Goal: Task Accomplishment & Management: Manage account settings

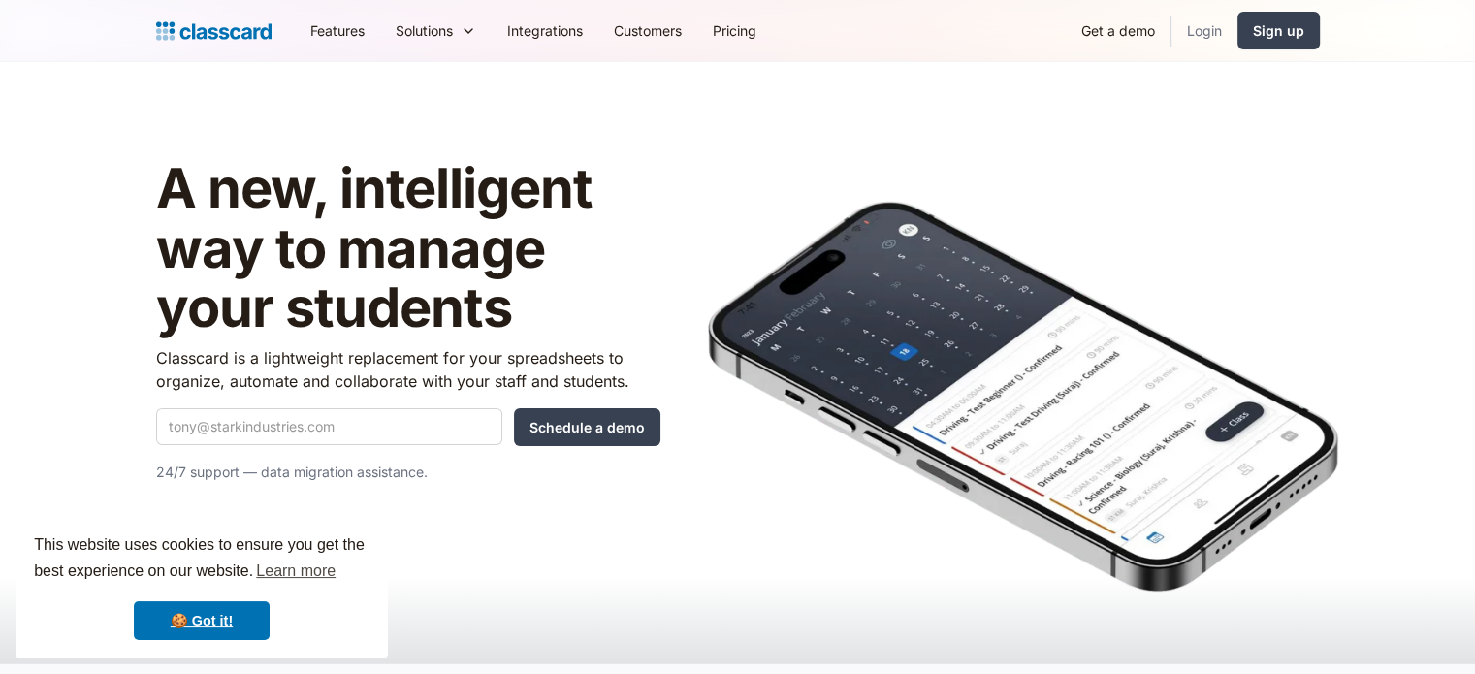
click at [1200, 35] on link "Login" at bounding box center [1205, 31] width 66 height 44
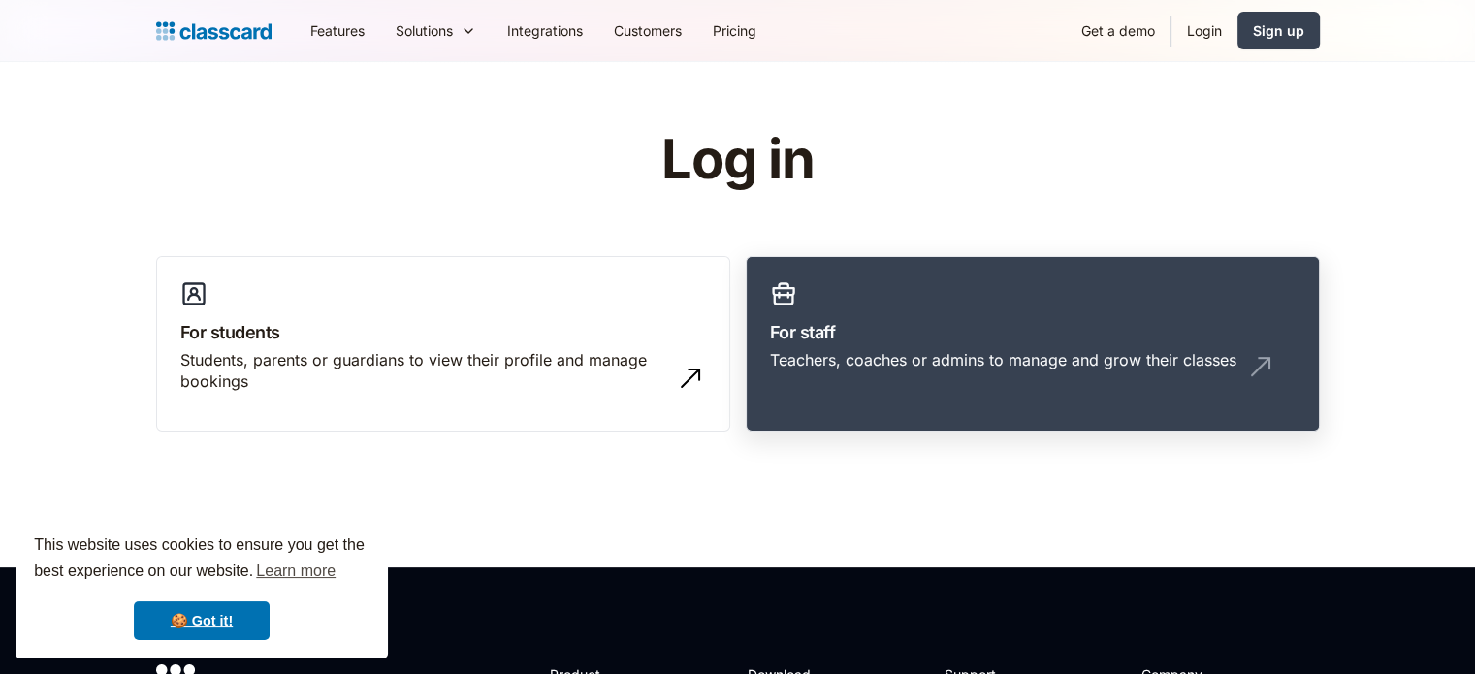
click at [950, 336] on h3 "For staff" at bounding box center [1033, 332] width 526 height 26
